Goal: Task Accomplishment & Management: Use online tool/utility

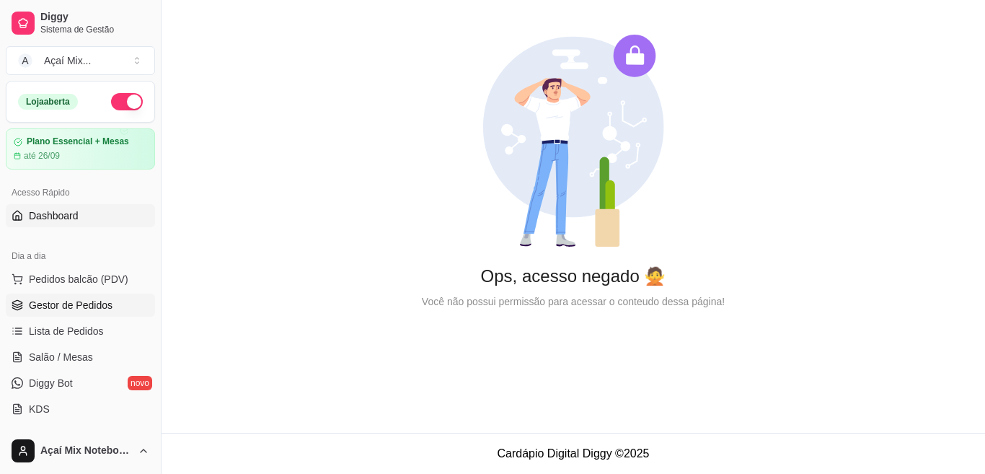
click at [81, 304] on span "Gestor de Pedidos" at bounding box center [71, 305] width 84 height 14
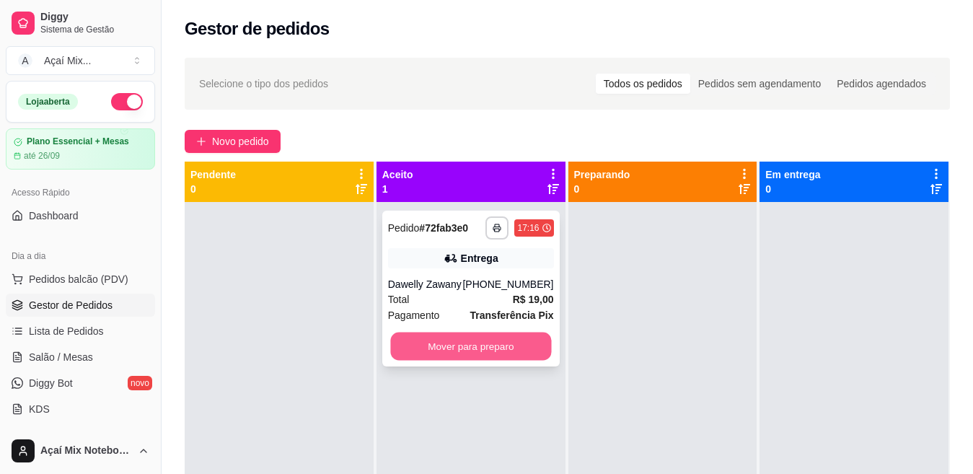
click at [503, 340] on button "Mover para preparo" at bounding box center [470, 346] width 161 height 28
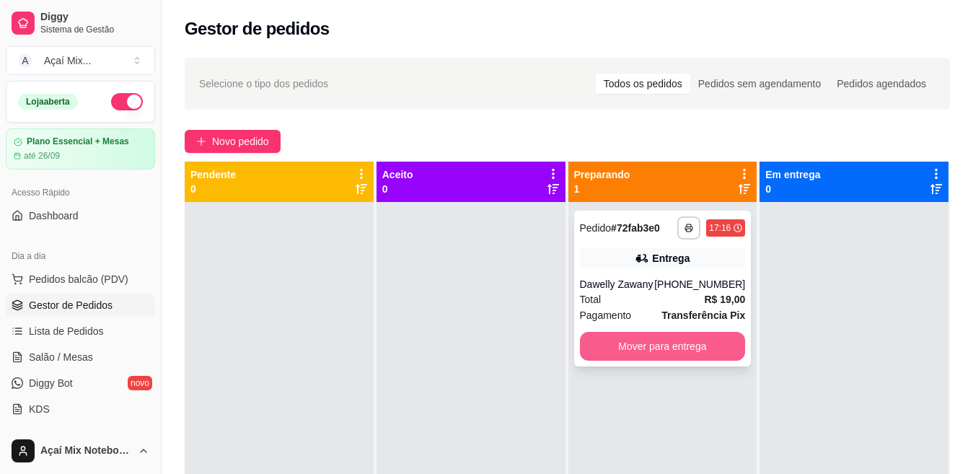
click at [612, 352] on button "Mover para entrega" at bounding box center [663, 346] width 166 height 29
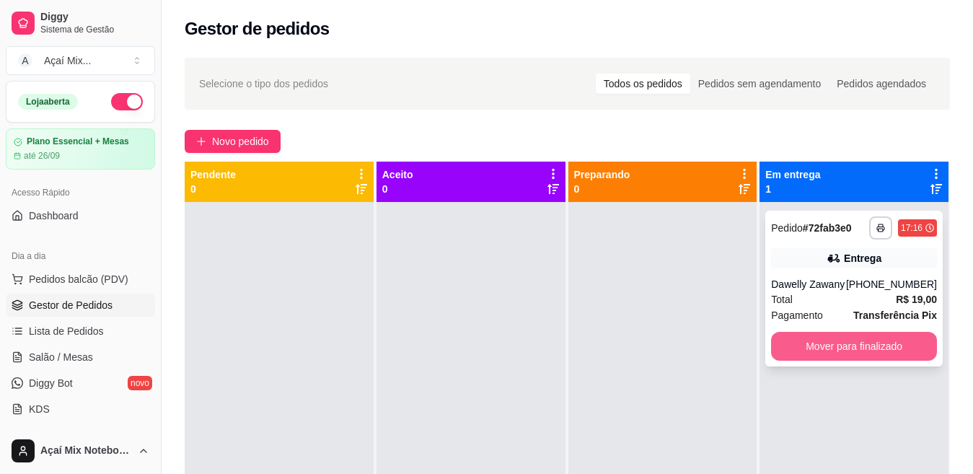
click at [820, 343] on button "Mover para finalizado" at bounding box center [854, 346] width 166 height 29
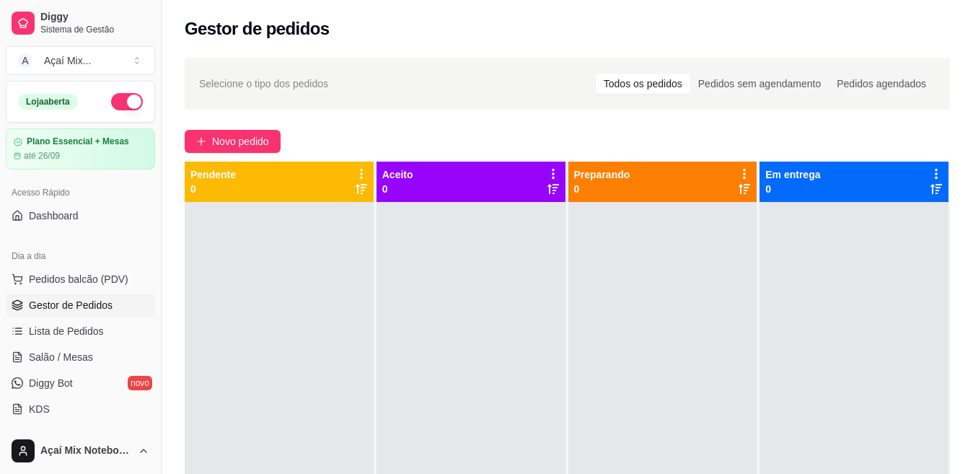
click at [92, 298] on span "Gestor de Pedidos" at bounding box center [71, 305] width 84 height 14
click at [73, 302] on span "Gestor de Pedidos" at bounding box center [71, 305] width 84 height 14
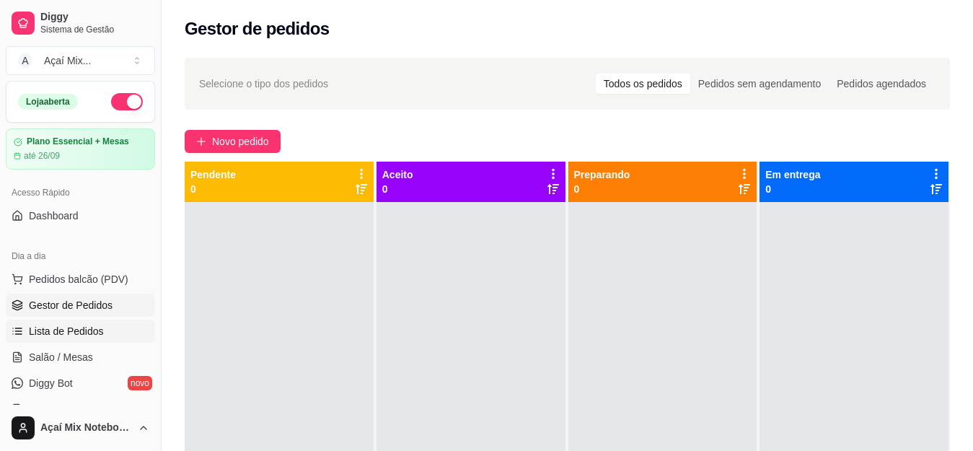
click at [68, 337] on span "Lista de Pedidos" at bounding box center [66, 331] width 75 height 14
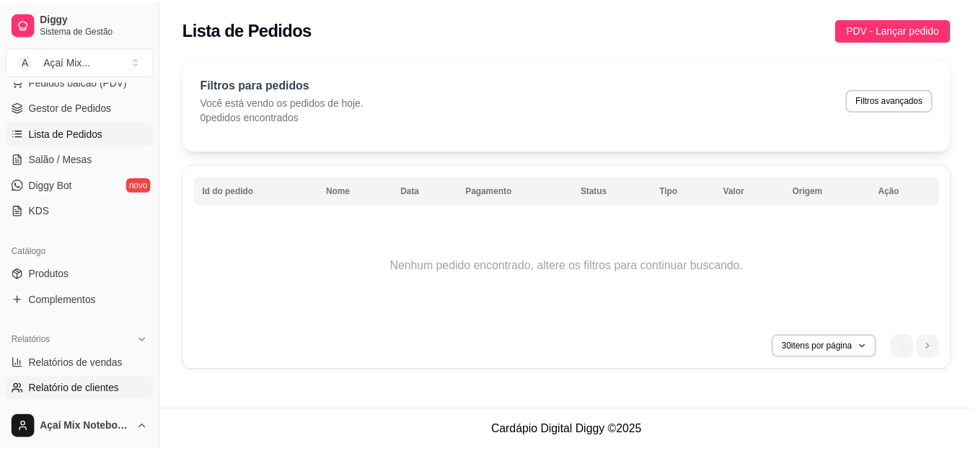
scroll to position [72, 0]
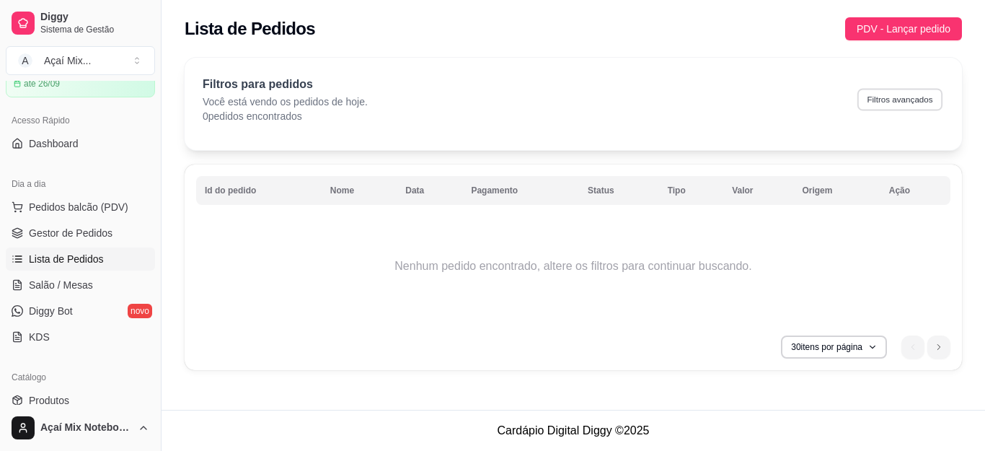
click at [892, 102] on button "Filtros avançados" at bounding box center [899, 99] width 85 height 22
select select "0"
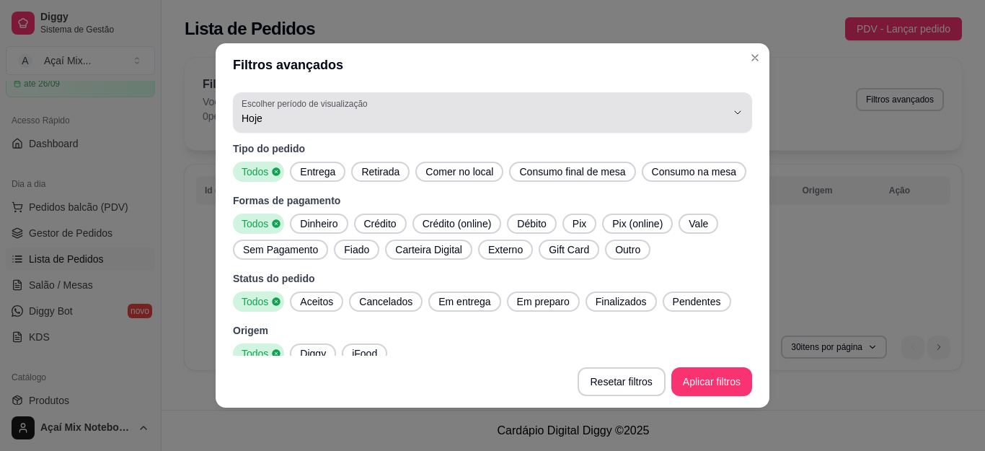
click at [286, 118] on span "Hoje" at bounding box center [484, 118] width 485 height 14
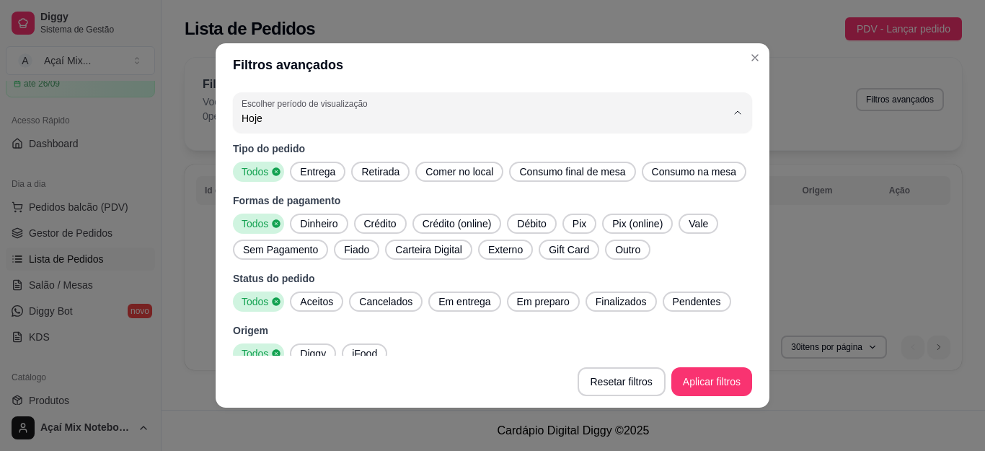
click at [270, 174] on span "Ontem" at bounding box center [473, 176] width 451 height 14
type input "1"
select select "1"
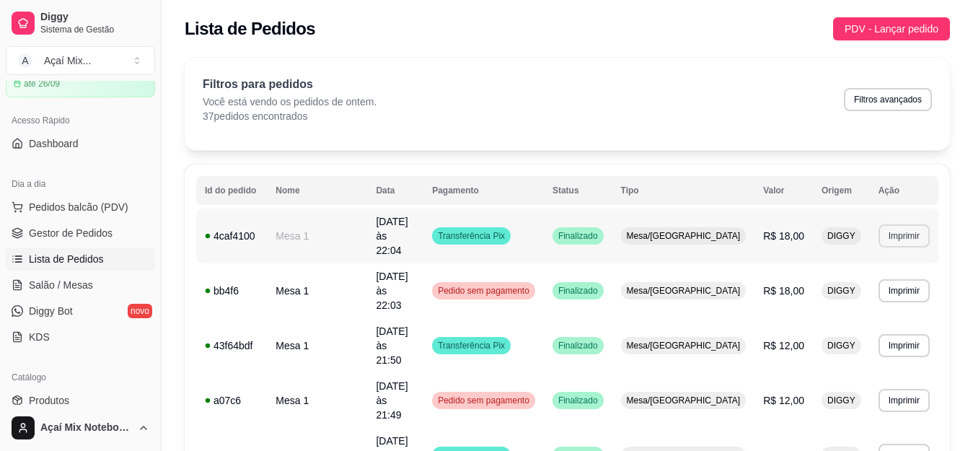
click at [885, 229] on button "Imprimir" at bounding box center [903, 235] width 51 height 23
click at [859, 273] on button "Impressora" at bounding box center [875, 276] width 105 height 23
click at [888, 229] on button "Imprimir" at bounding box center [903, 235] width 51 height 23
click at [846, 278] on button "Impressora" at bounding box center [875, 276] width 105 height 23
